Goal: Book appointment/travel/reservation

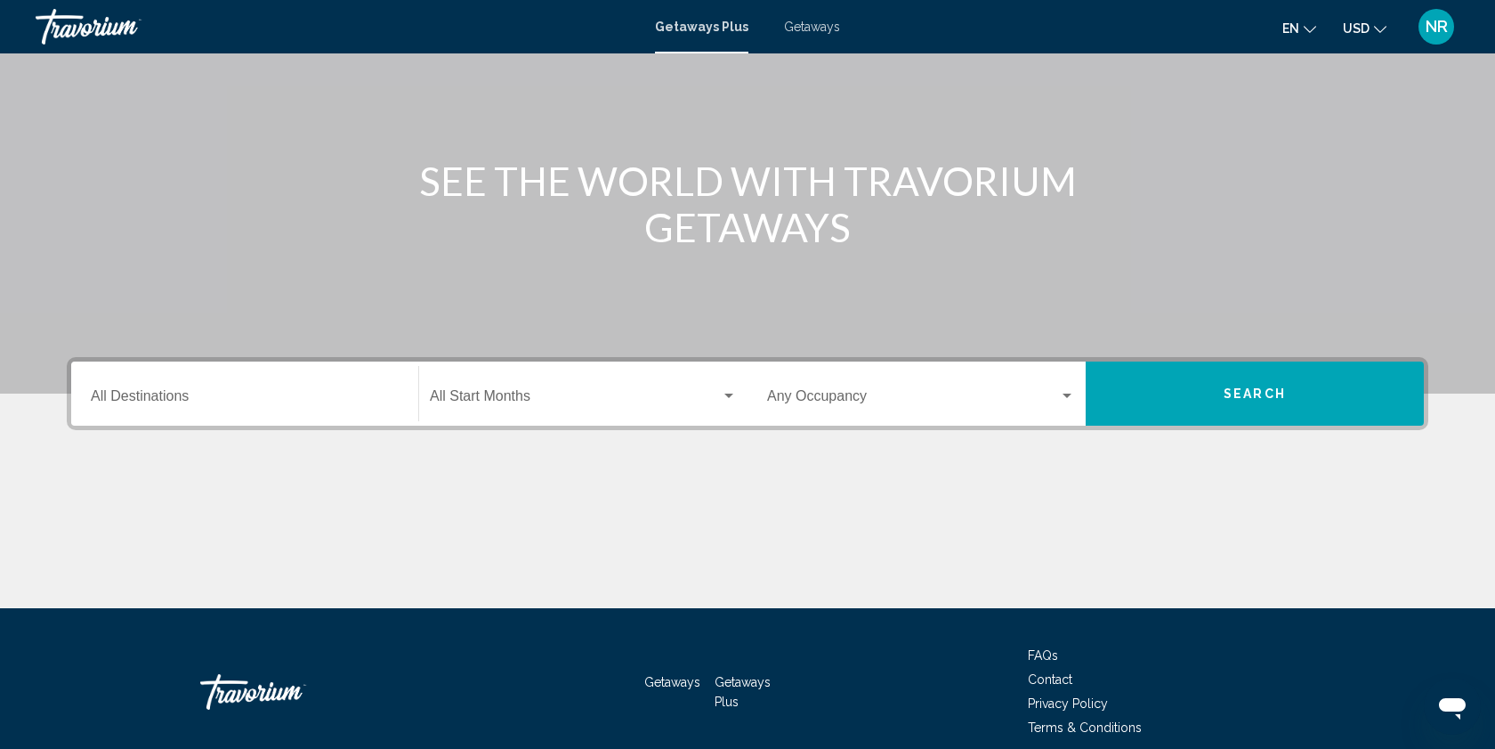
scroll to position [150, 0]
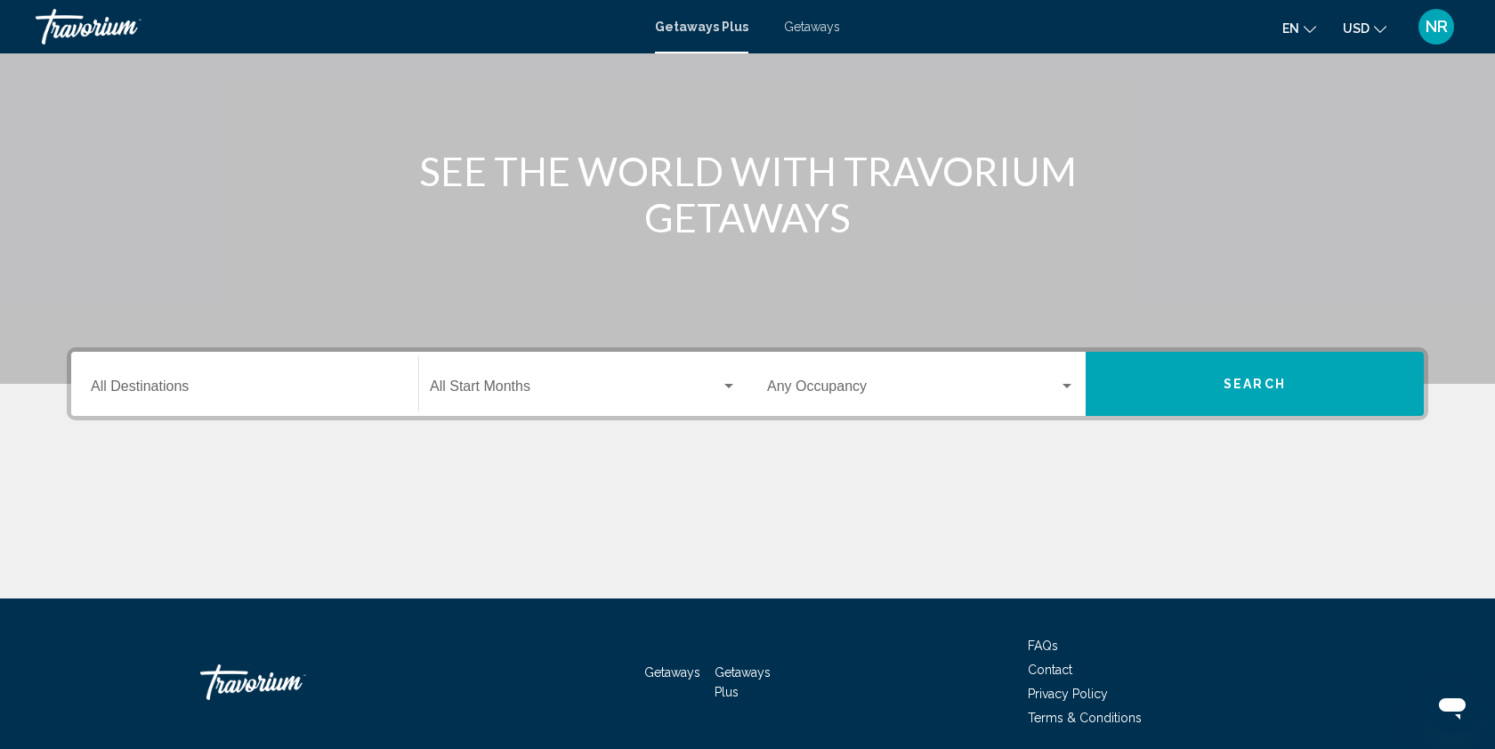
click at [291, 392] on input "Destination All Destinations" at bounding box center [245, 390] width 308 height 16
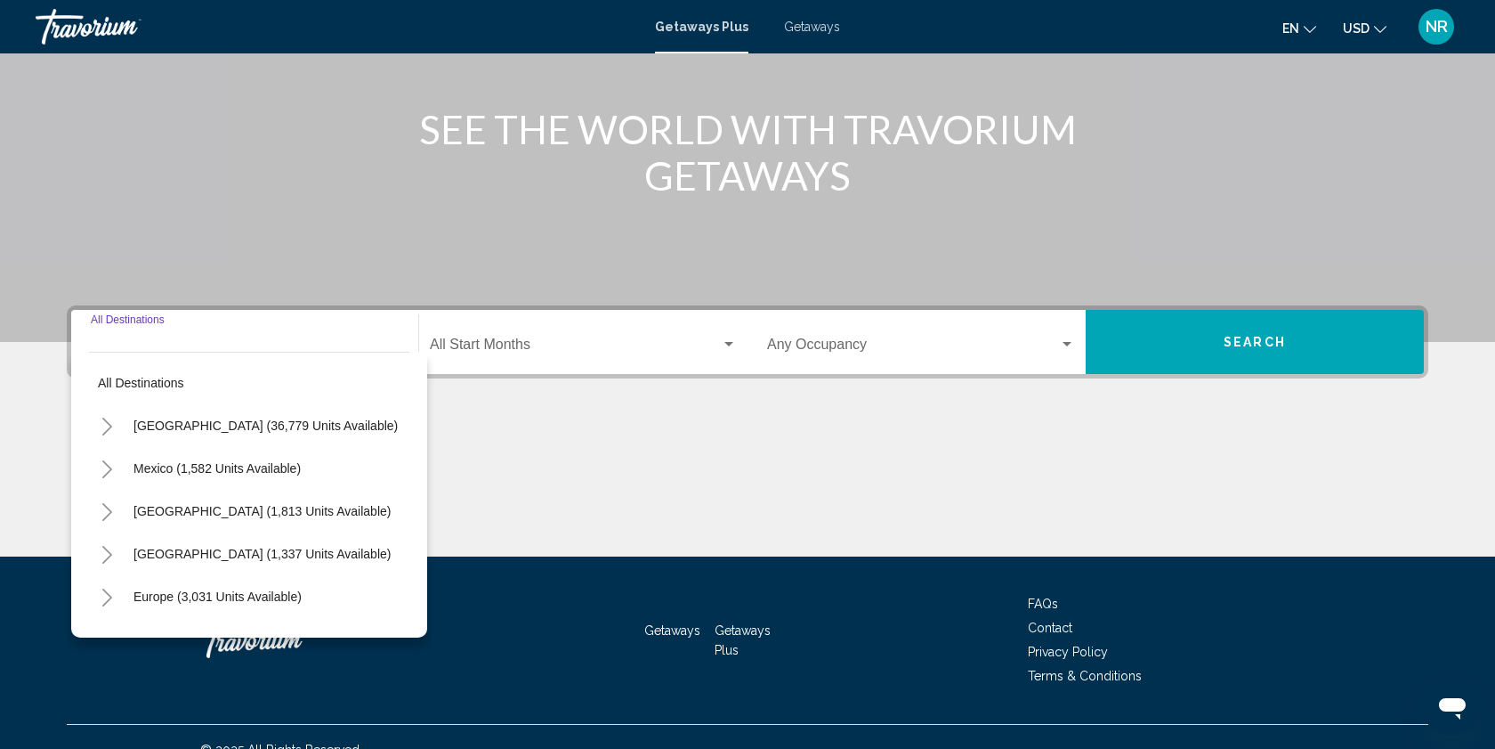
scroll to position [218, 0]
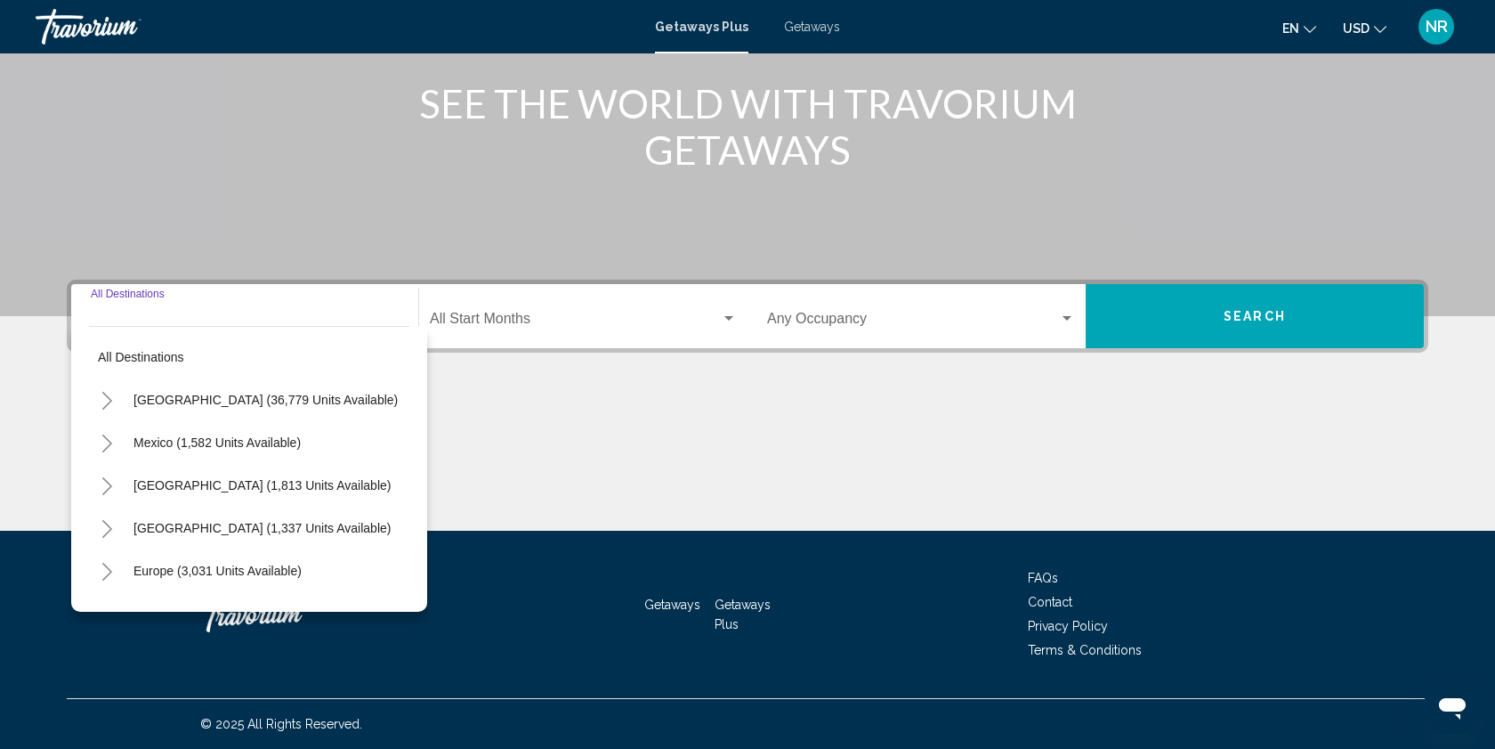
click at [653, 217] on div "Main content" at bounding box center [747, 49] width 1495 height 534
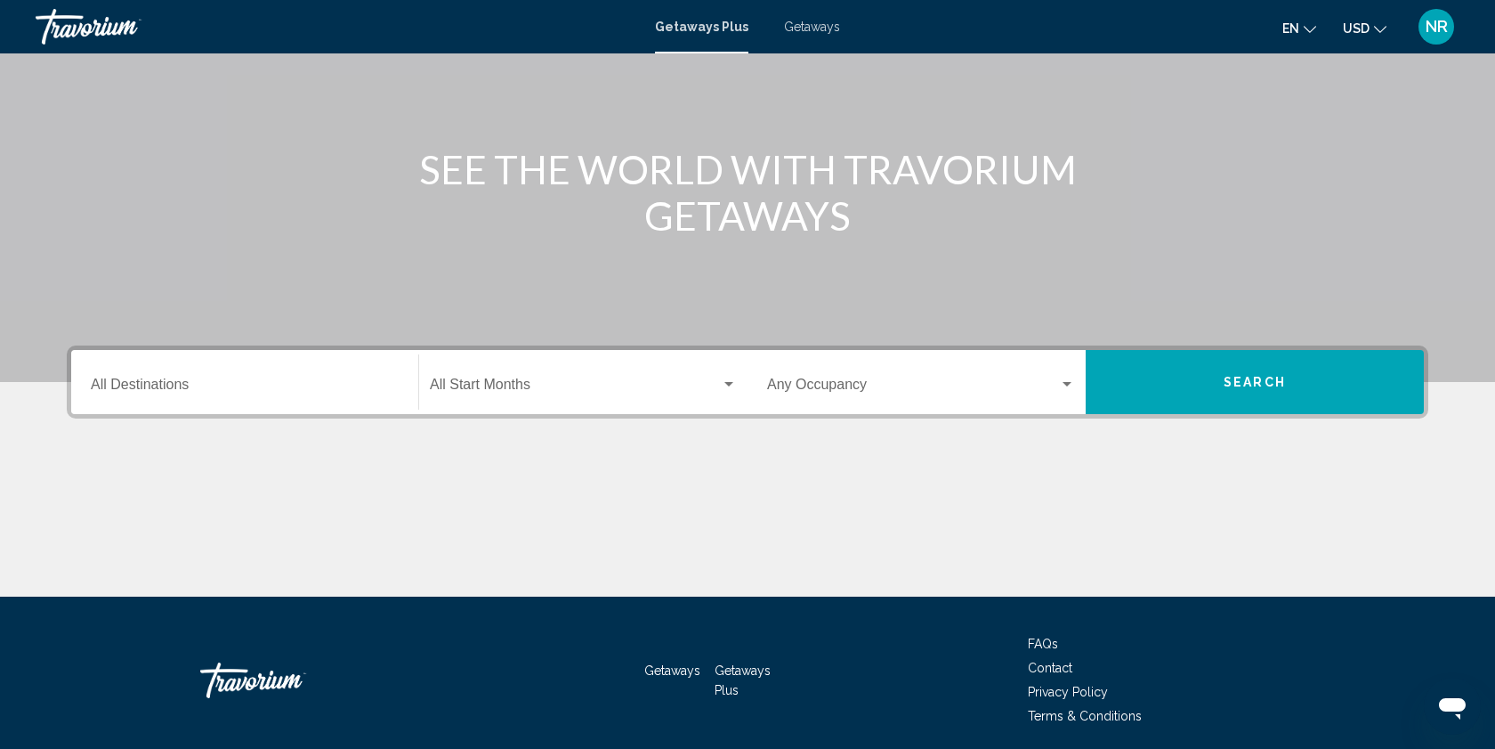
scroll to position [0, 0]
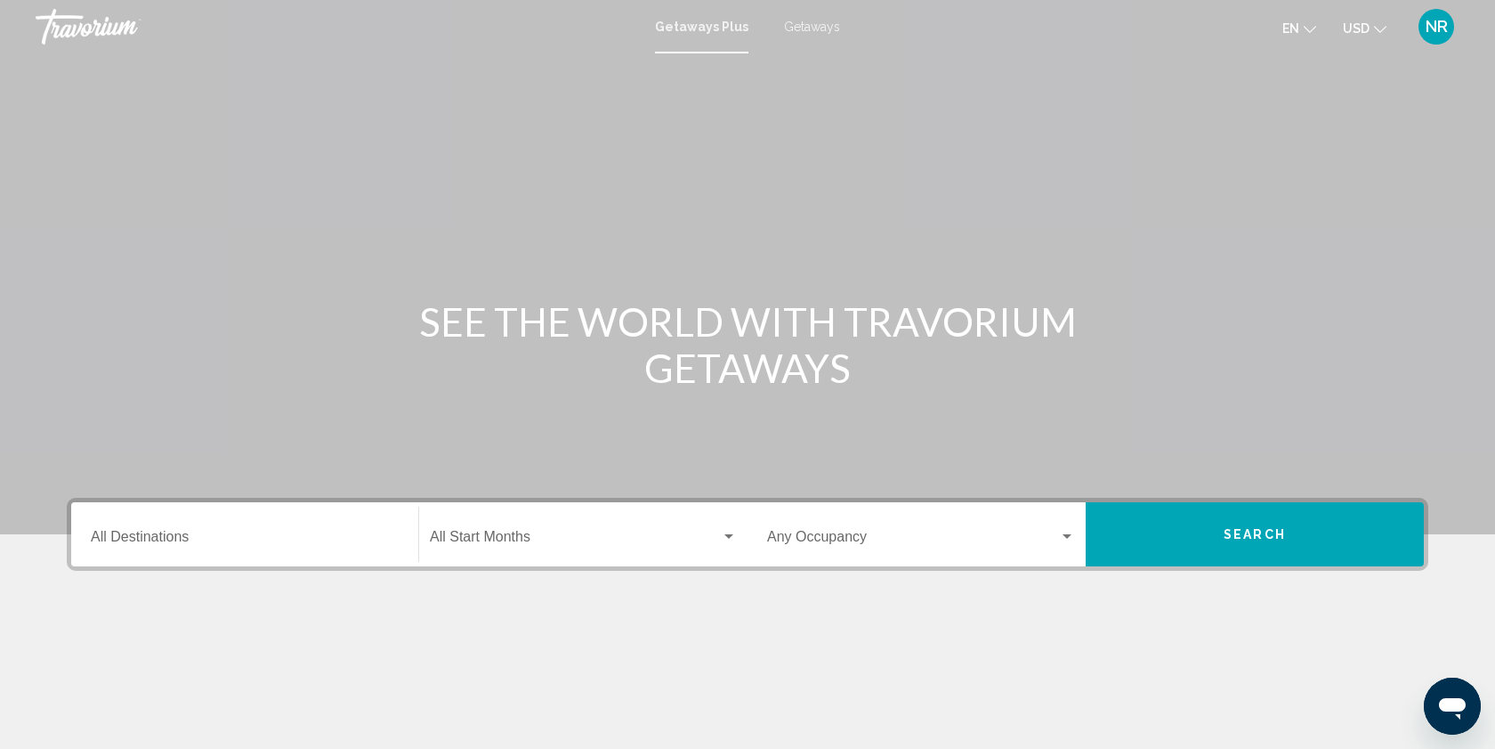
click at [806, 30] on span "Getaways" at bounding box center [812, 27] width 56 height 14
click at [278, 524] on div "Destination All Destinations" at bounding box center [245, 534] width 308 height 56
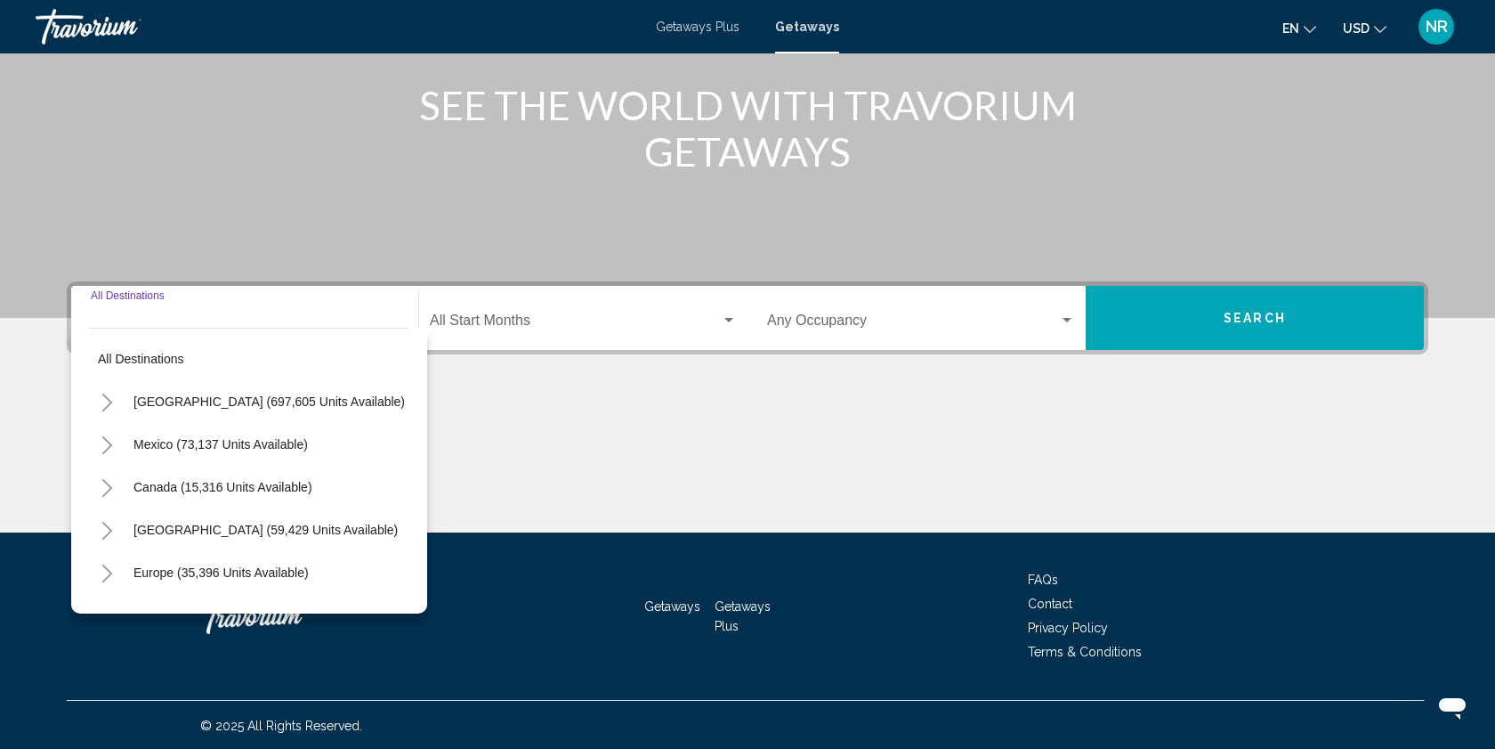
scroll to position [218, 0]
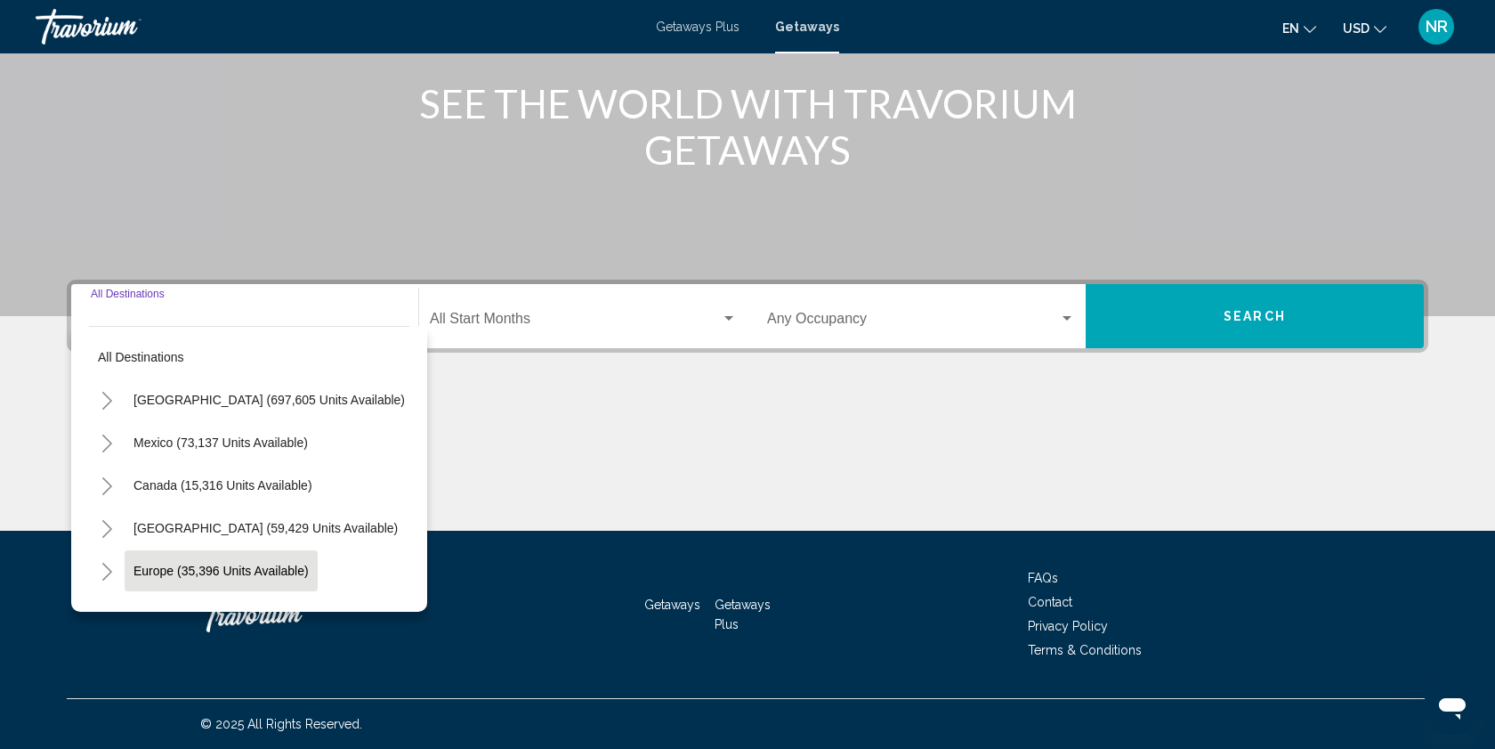
click at [155, 573] on span "Europe (35,396 units available)" at bounding box center [221, 570] width 175 height 14
type input "**********"
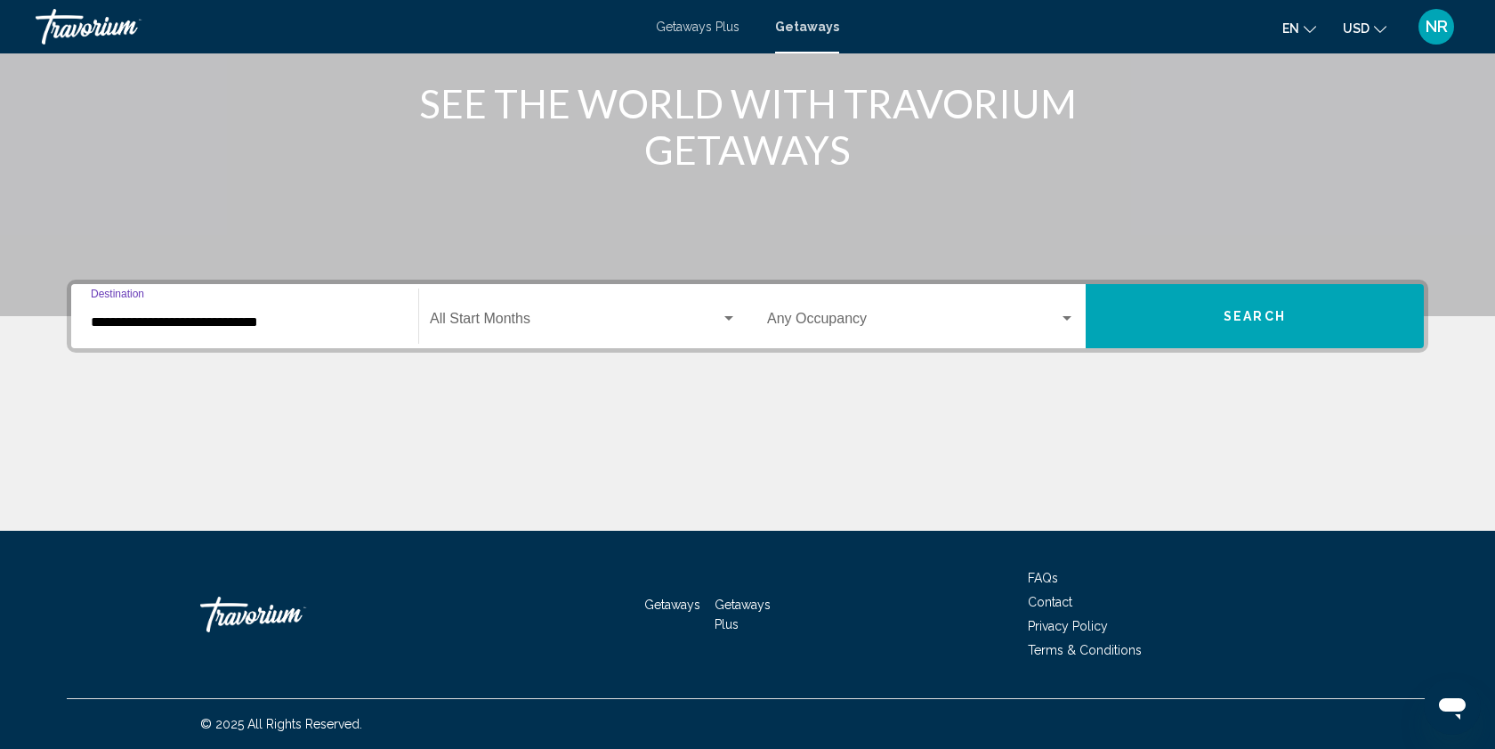
click at [722, 325] on div "Search widget" at bounding box center [729, 319] width 16 height 14
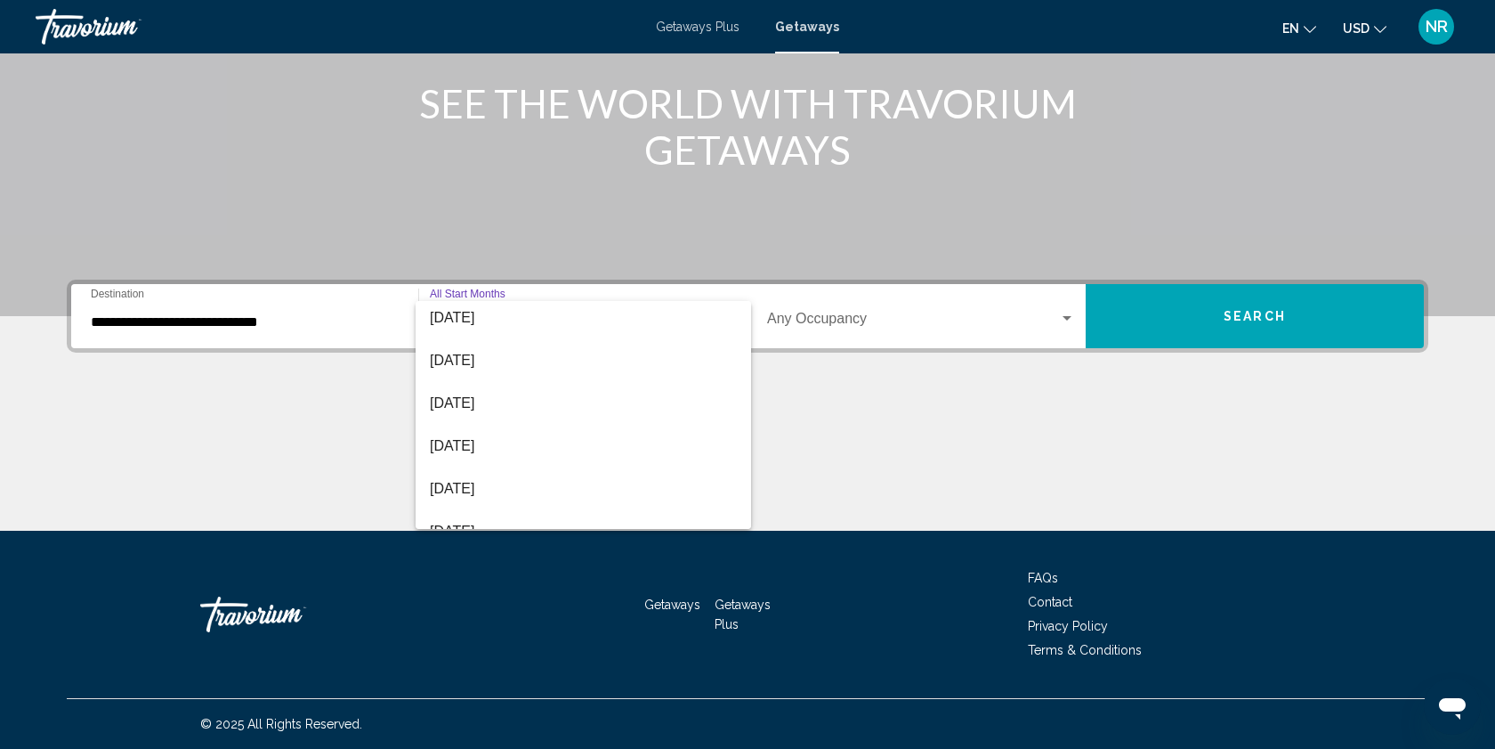
scroll to position [370, 0]
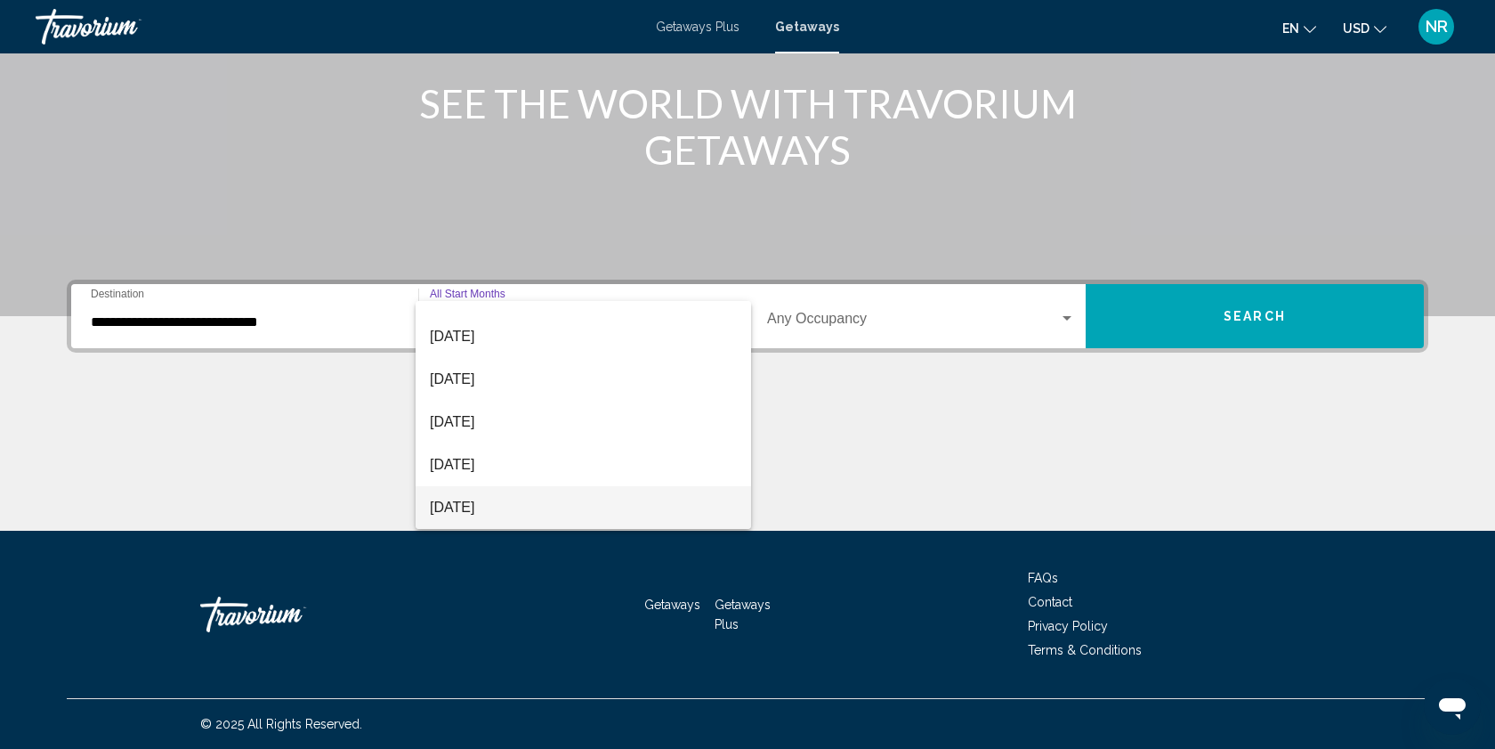
click at [493, 506] on span "[DATE]" at bounding box center [583, 507] width 307 height 43
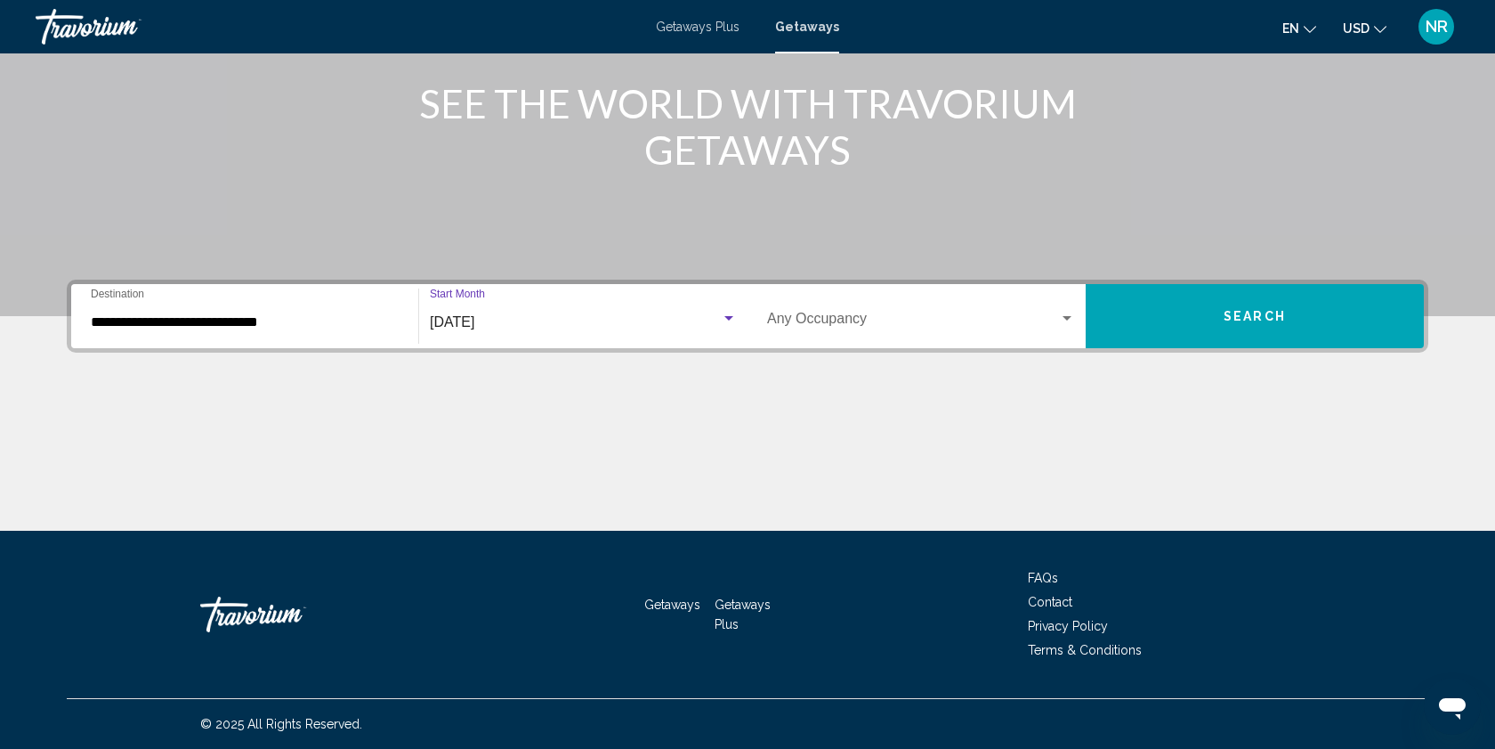
click at [1065, 318] on div "Search widget" at bounding box center [1067, 318] width 9 height 4
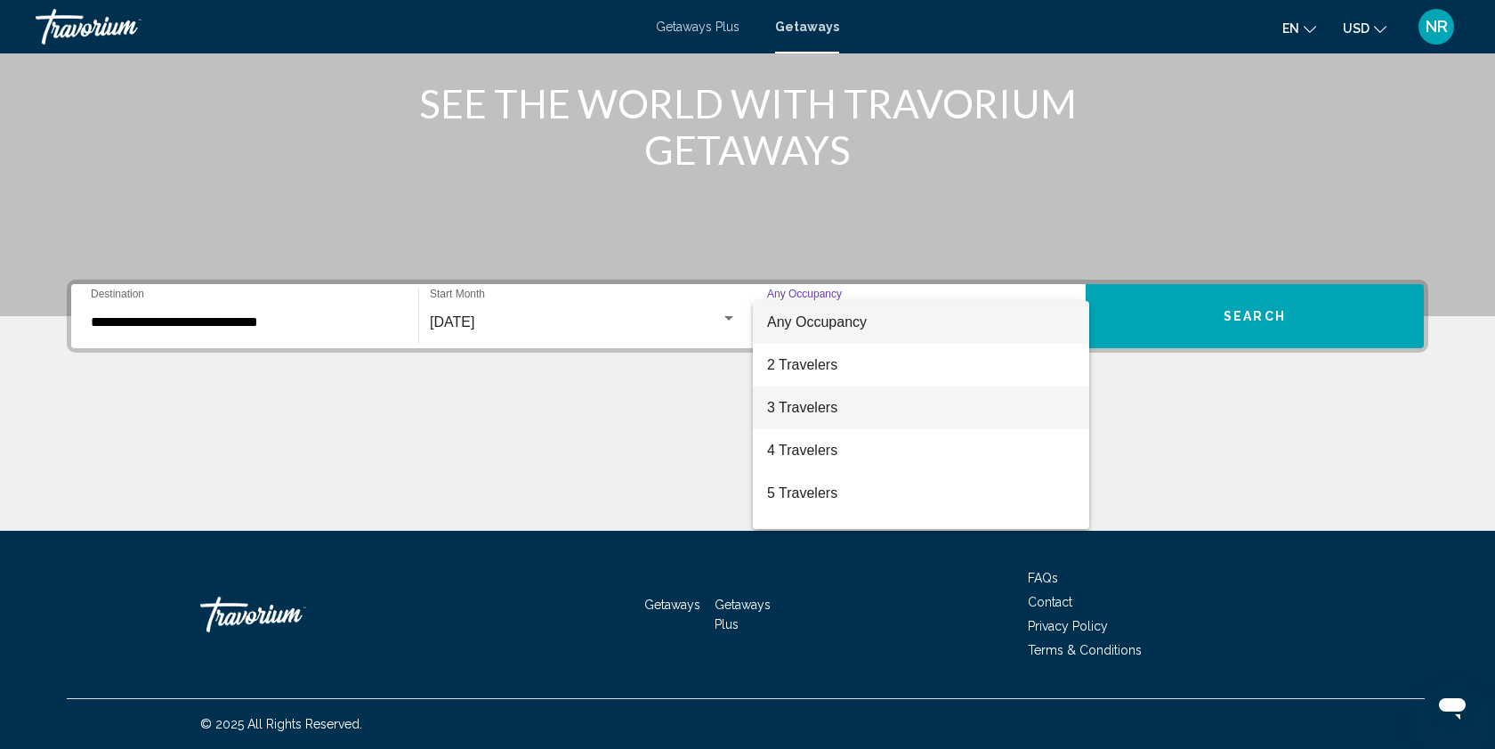
click at [799, 408] on span "3 Travelers" at bounding box center [921, 407] width 308 height 43
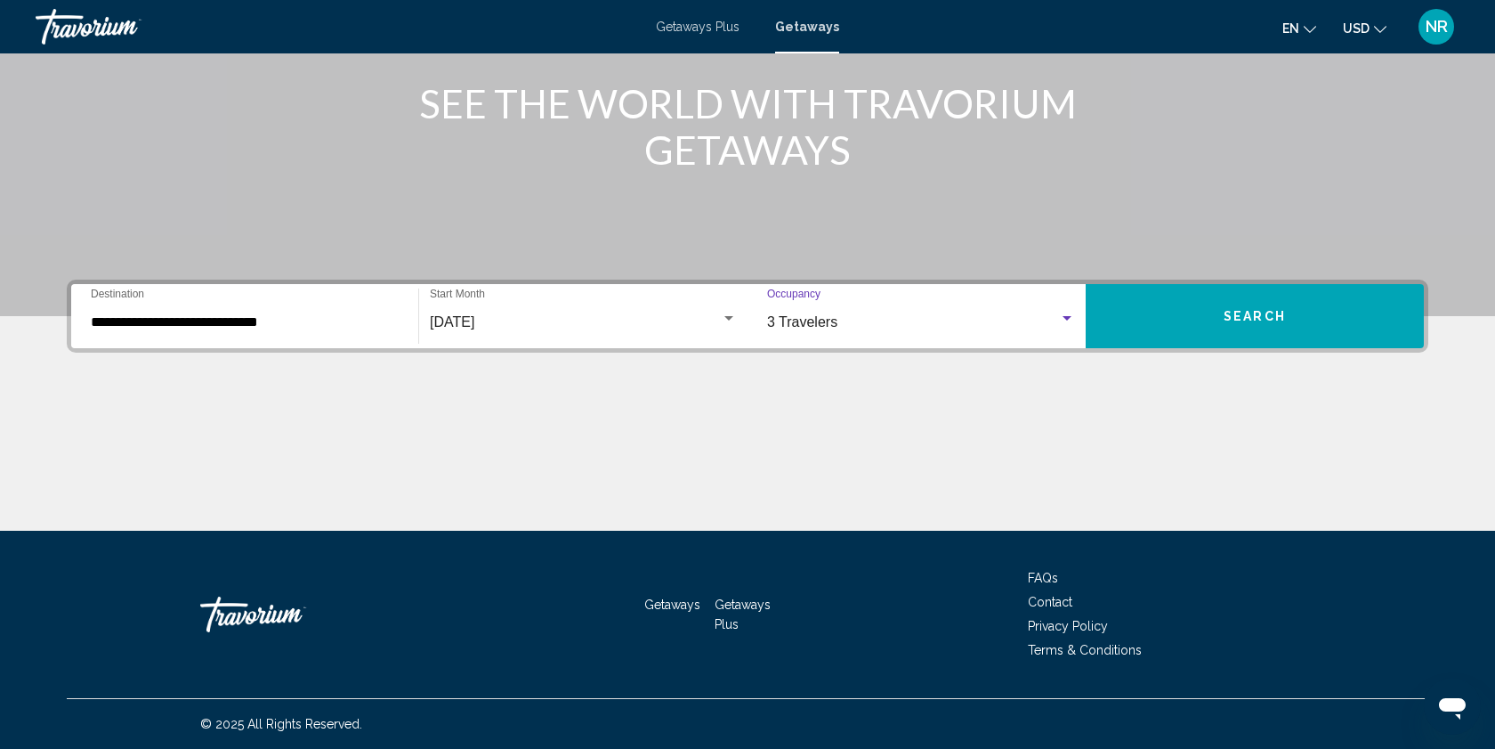
click at [1248, 312] on span "Search" at bounding box center [1255, 317] width 62 height 14
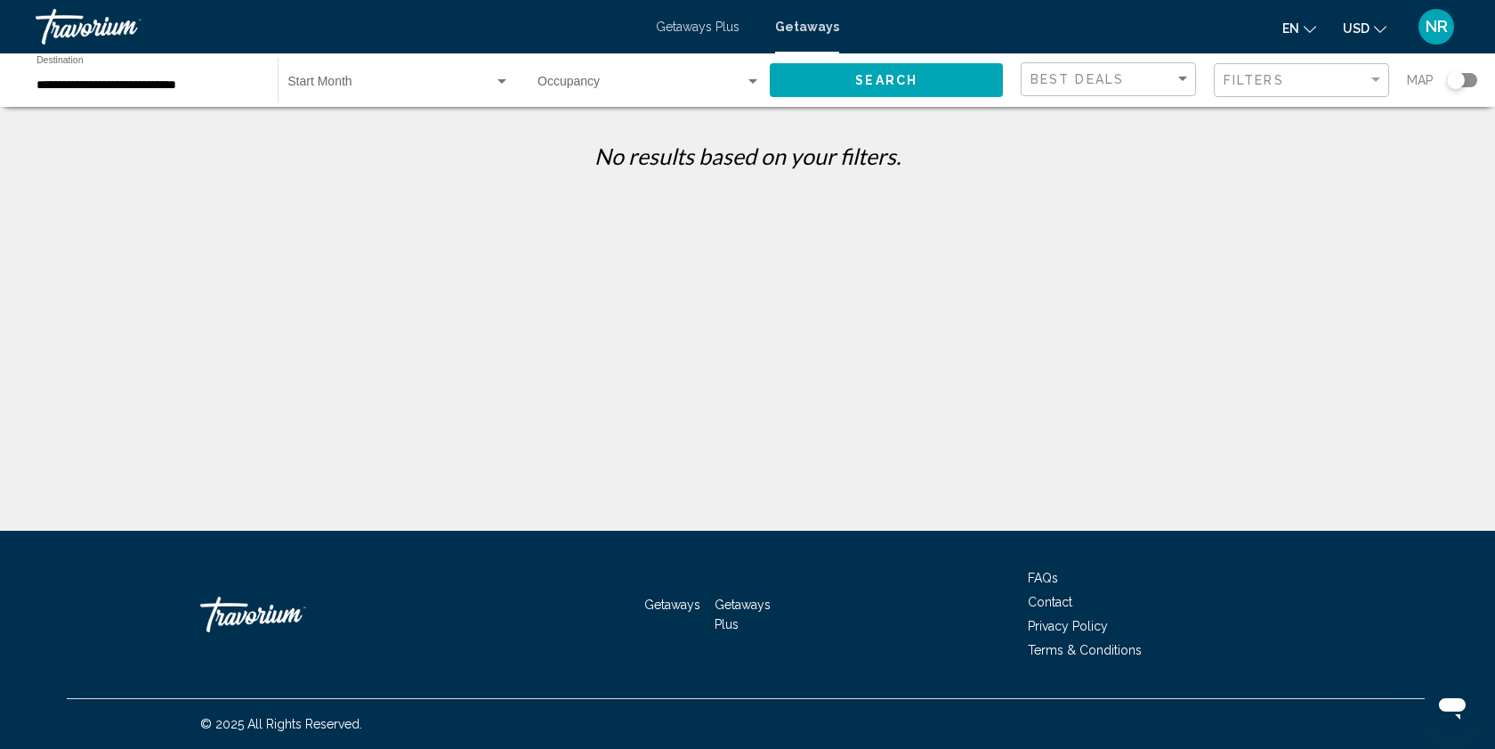
click at [632, 87] on span "Search widget" at bounding box center [641, 85] width 207 height 14
click at [440, 87] on div at bounding box center [747, 374] width 1495 height 749
click at [503, 82] on div "Search widget" at bounding box center [502, 81] width 9 height 4
click at [1089, 243] on div at bounding box center [747, 374] width 1495 height 749
